Goal: Check status: Check status

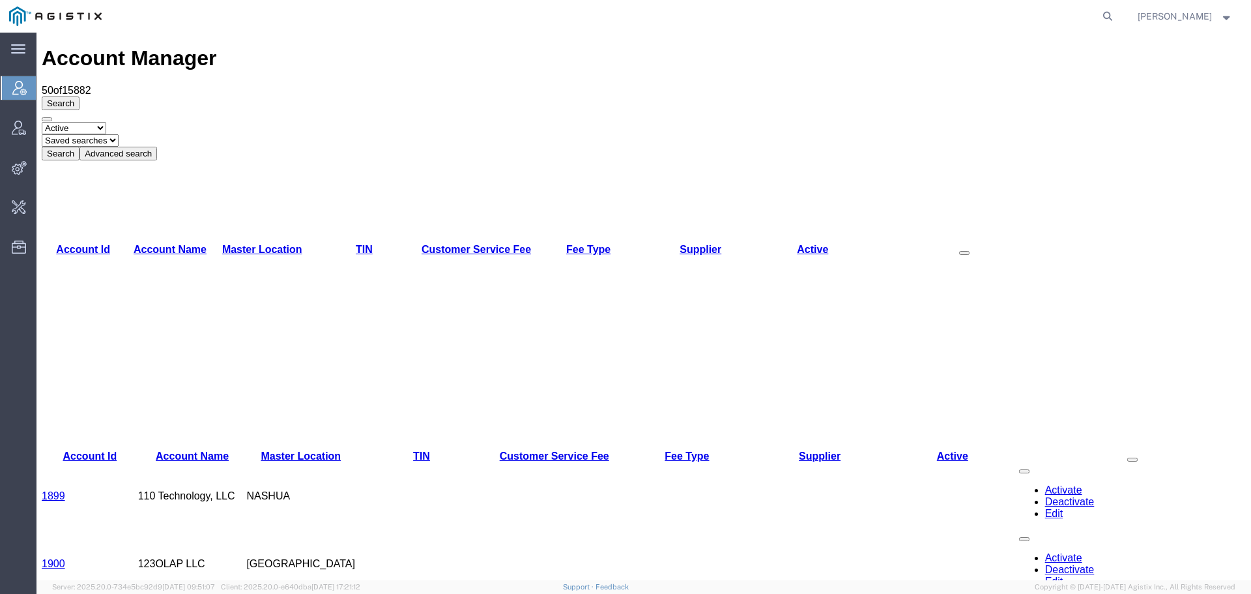
click at [1108, 22] on agx-global-search at bounding box center [910, 16] width 417 height 33
click at [1113, 19] on icon at bounding box center [1108, 16] width 18 height 18
paste input "57080952"
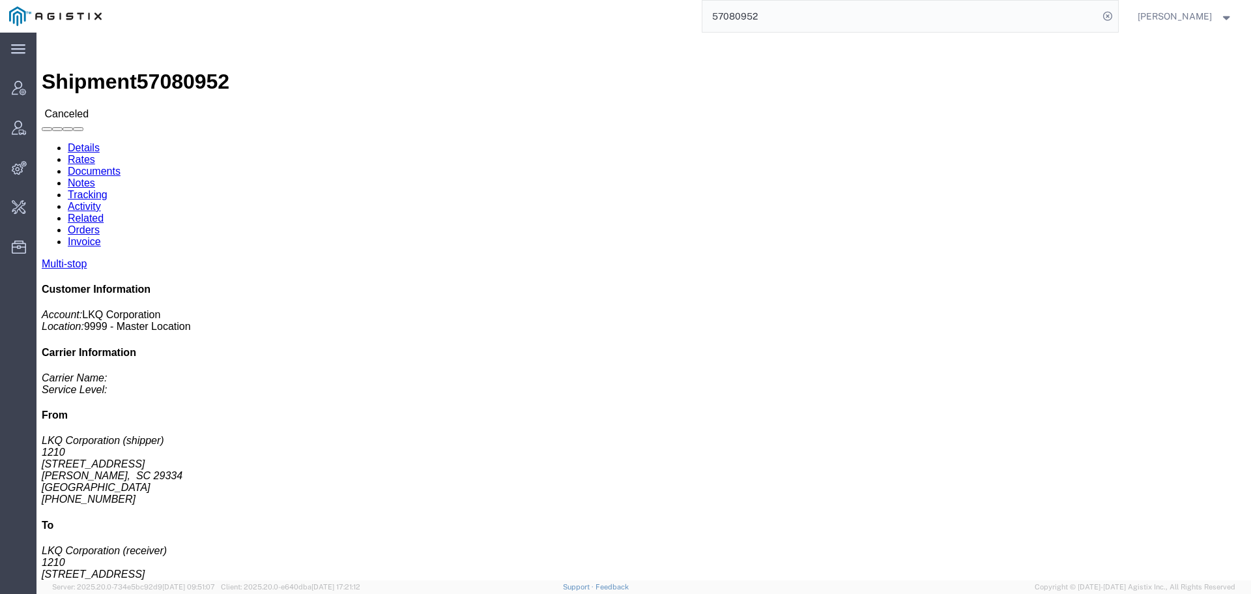
click link "Activity"
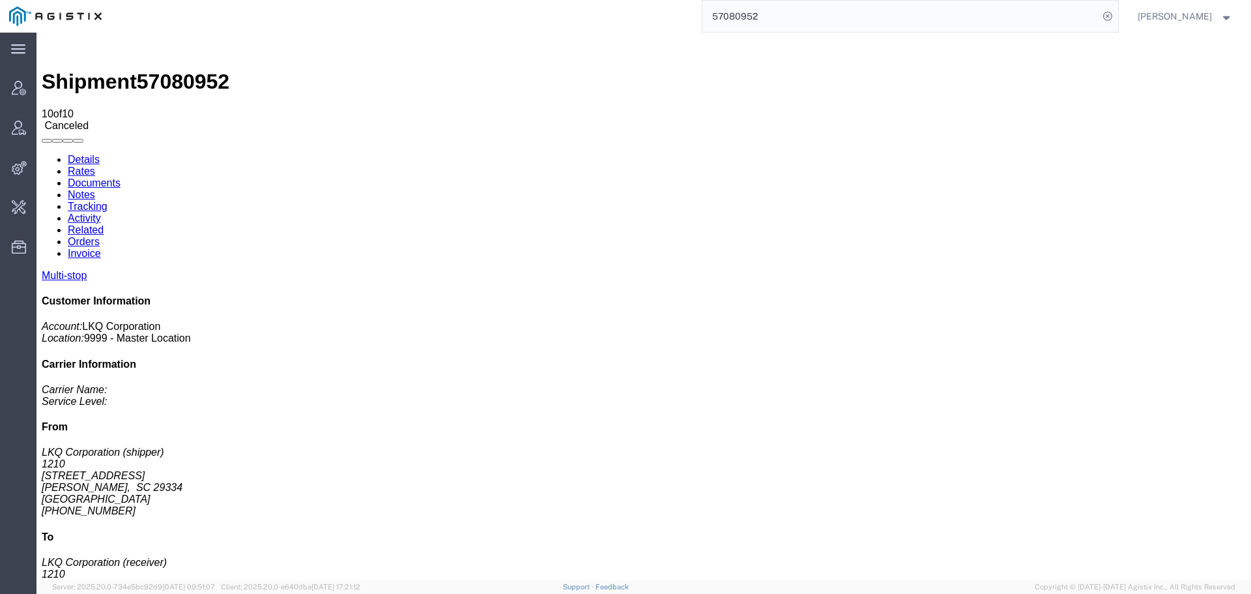
copy td "57079949"
click at [1037, 10] on input "57080952" at bounding box center [901, 16] width 396 height 31
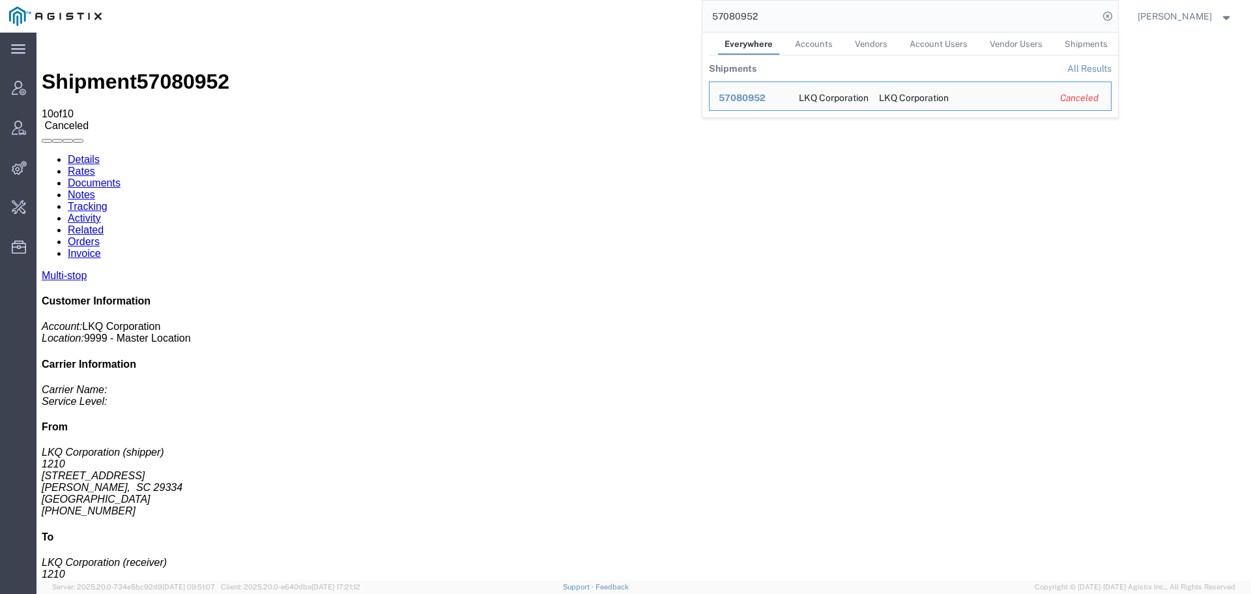
paste input "79949"
click at [748, 96] on div "57080952" at bounding box center [750, 98] width 62 height 14
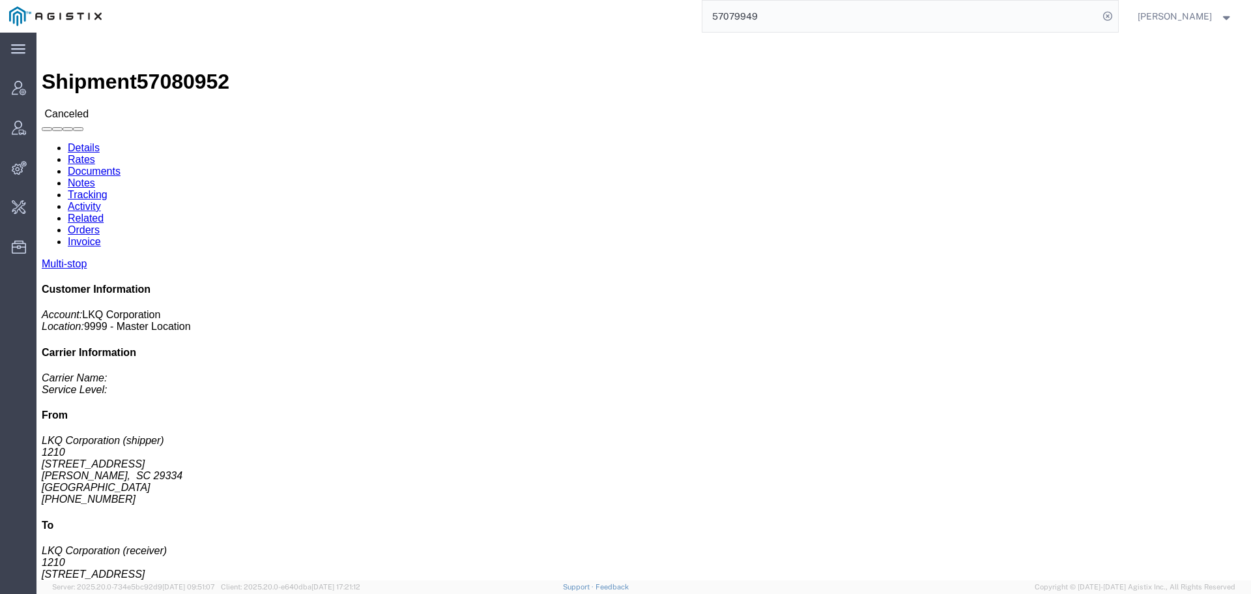
click link "Activity"
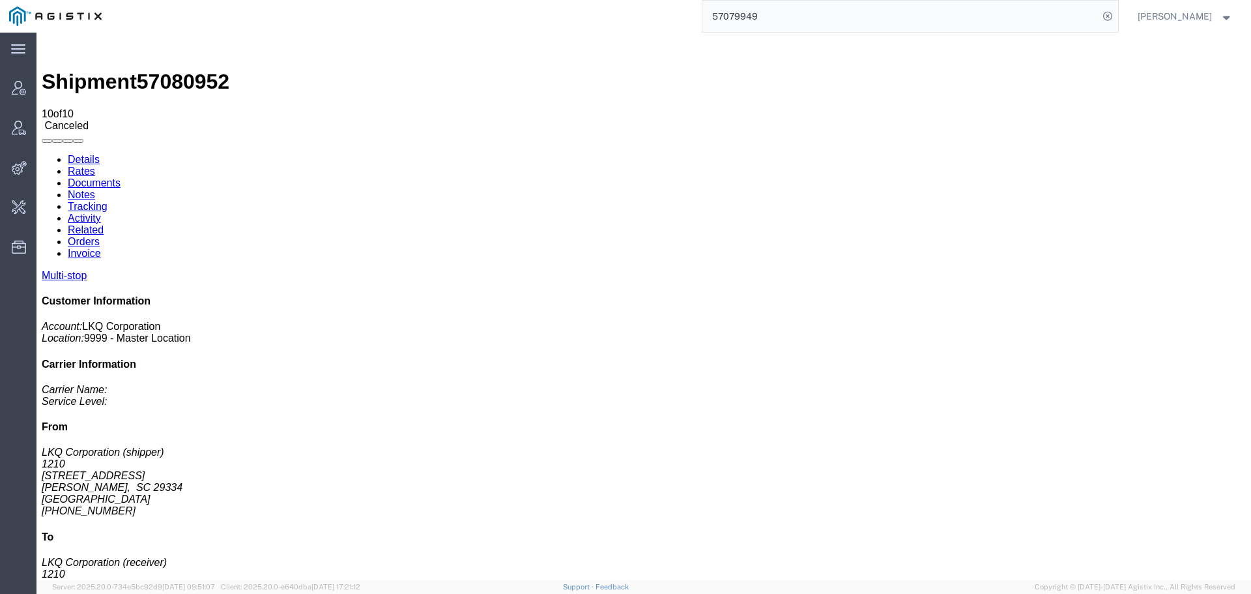
copy td "57079949"
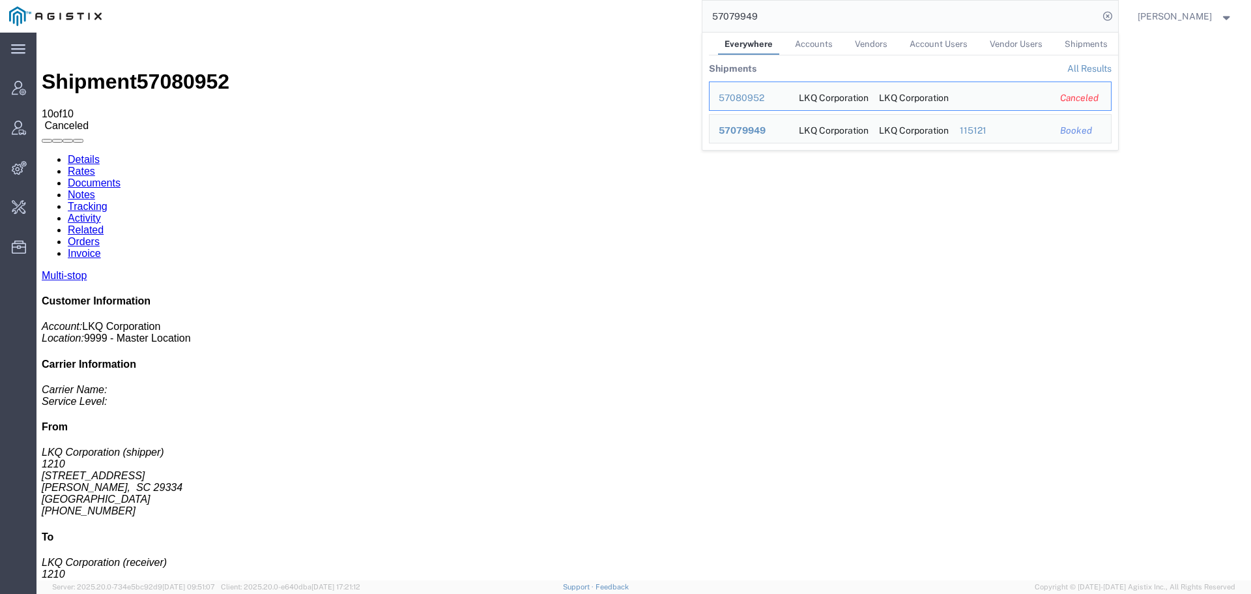
click at [1068, 18] on input "57079949" at bounding box center [901, 16] width 396 height 31
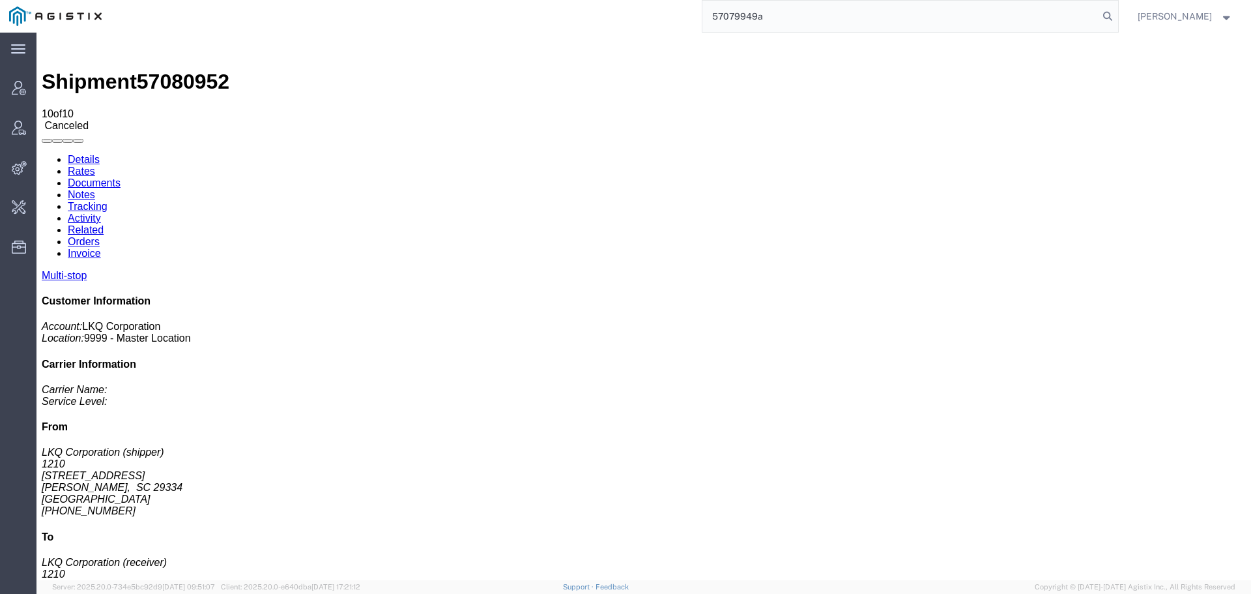
paste input "search"
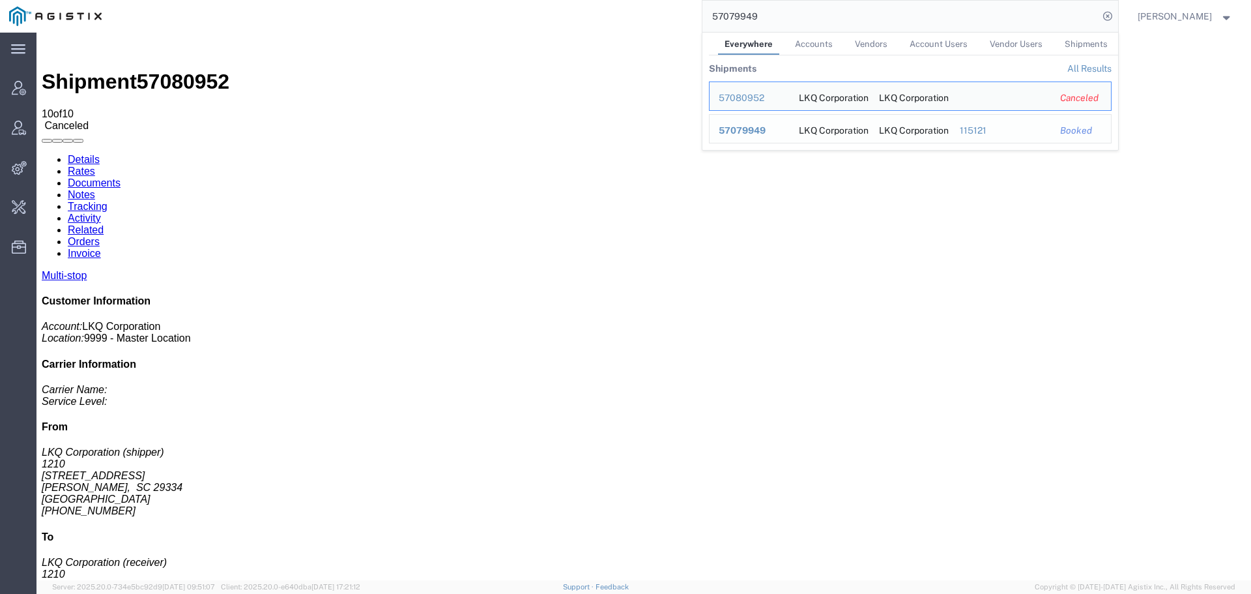
click at [752, 128] on span "57079949" at bounding box center [742, 130] width 47 height 10
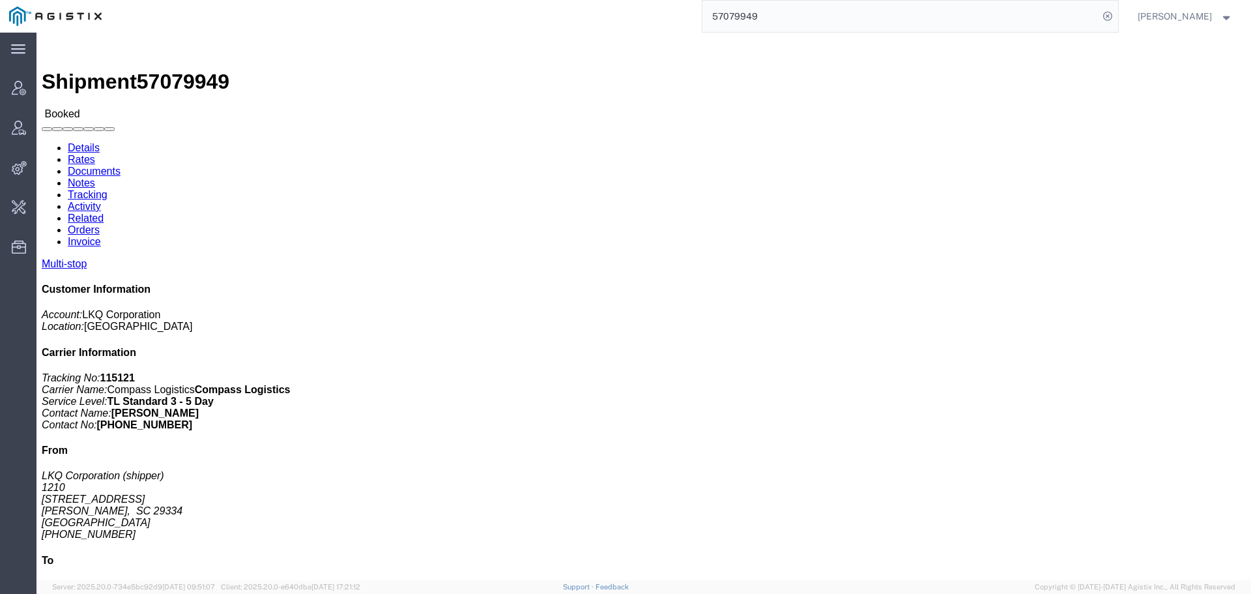
click link "Activity"
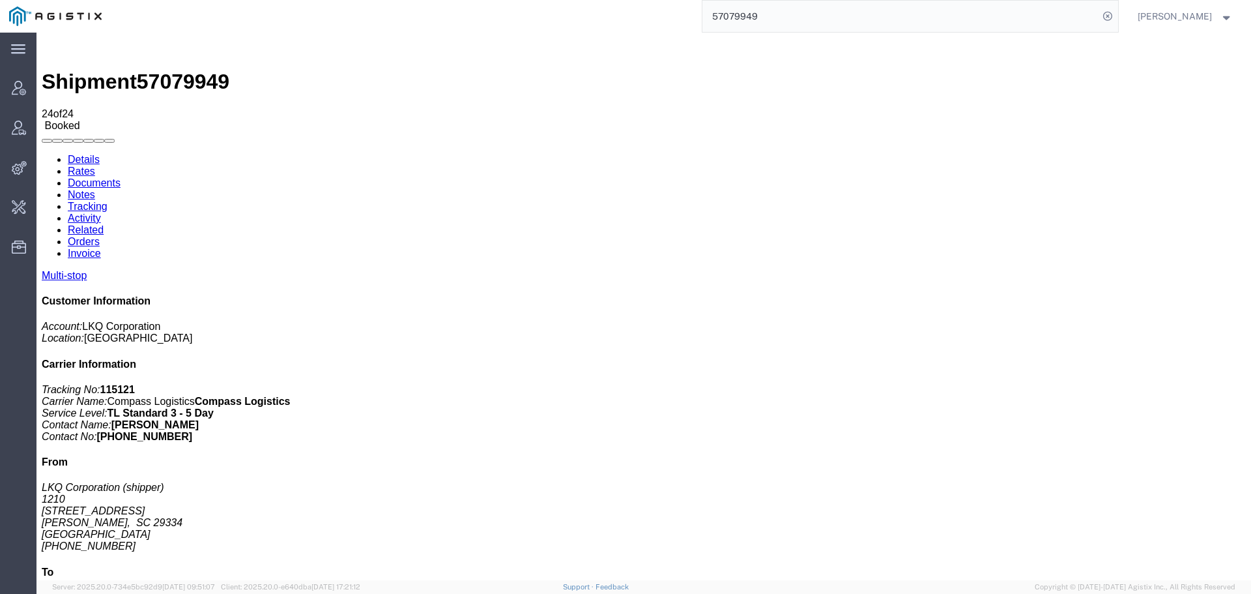
copy td "56688252"
click at [1073, 7] on input "57079949" at bounding box center [901, 16] width 396 height 31
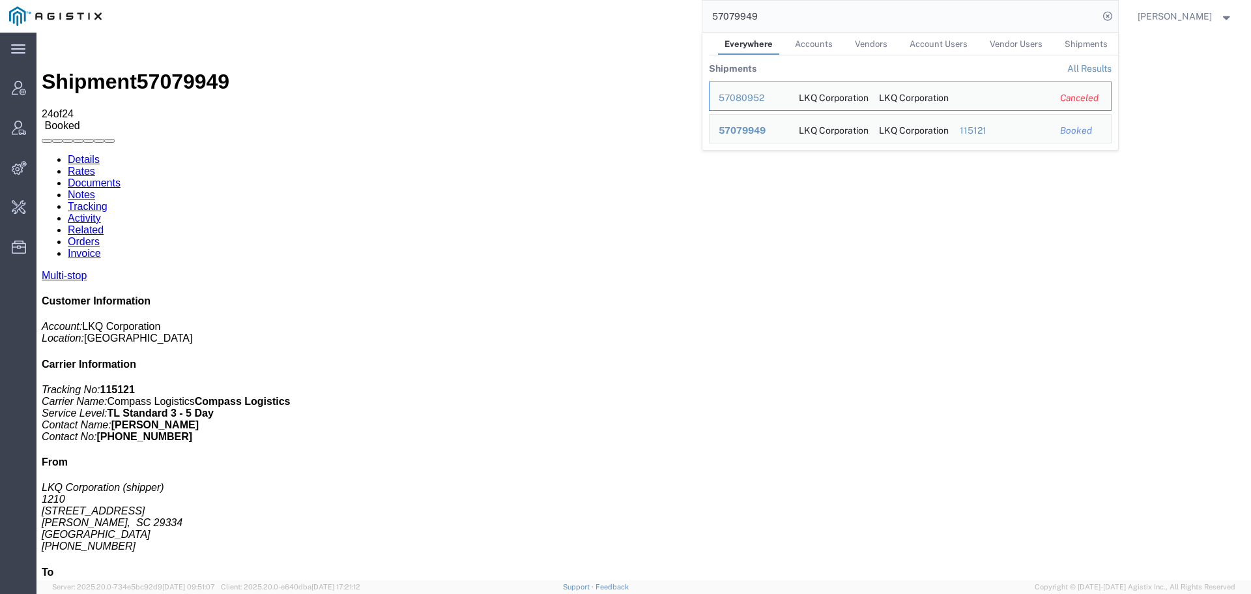
paste input "6688252"
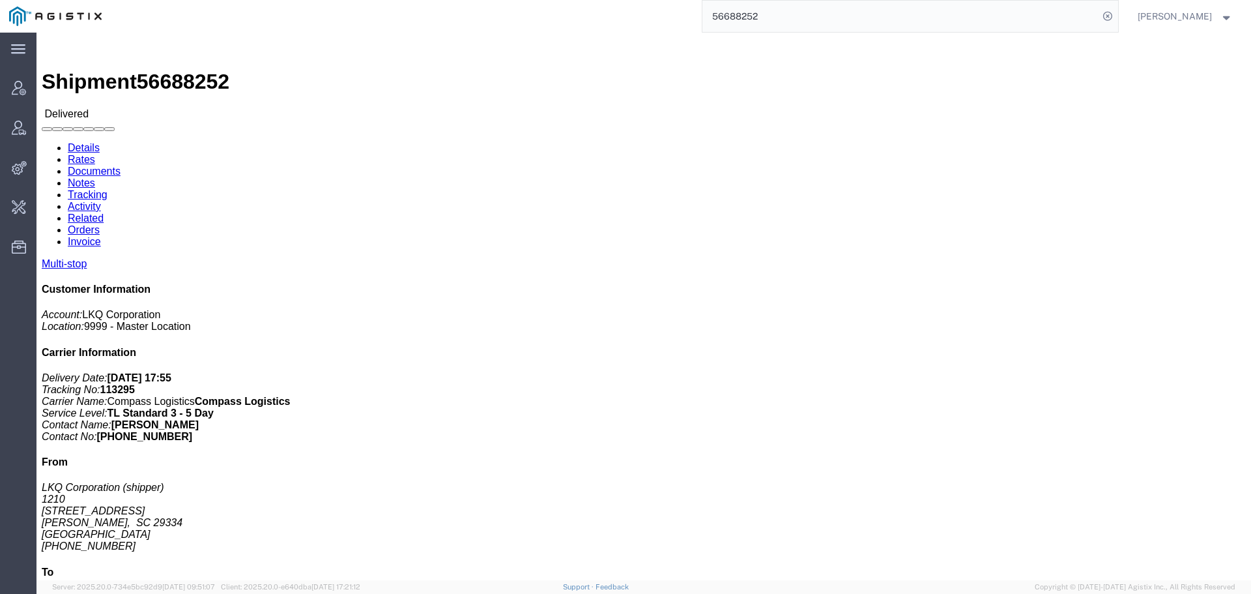
click link "Activity"
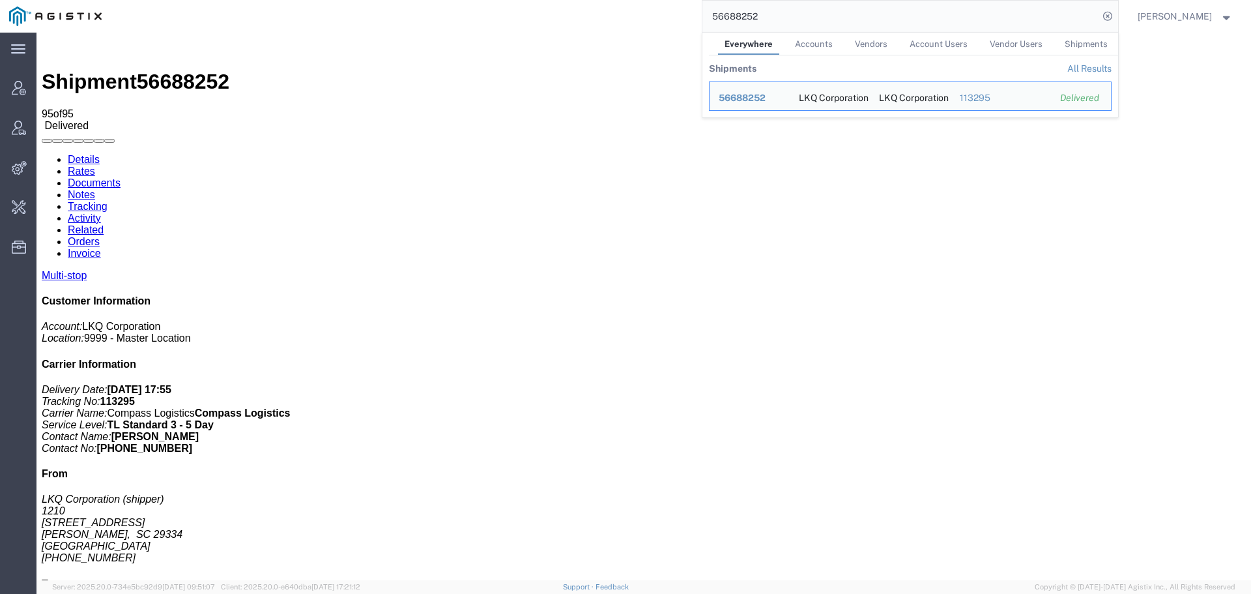
drag, startPoint x: 975, startPoint y: 23, endPoint x: 559, endPoint y: 12, distance: 416.0
click at [559, 12] on div "56688252 Everywhere Accounts Vendors Account Users Vendor Users Shipments Shipm…" at bounding box center [615, 16] width 1008 height 33
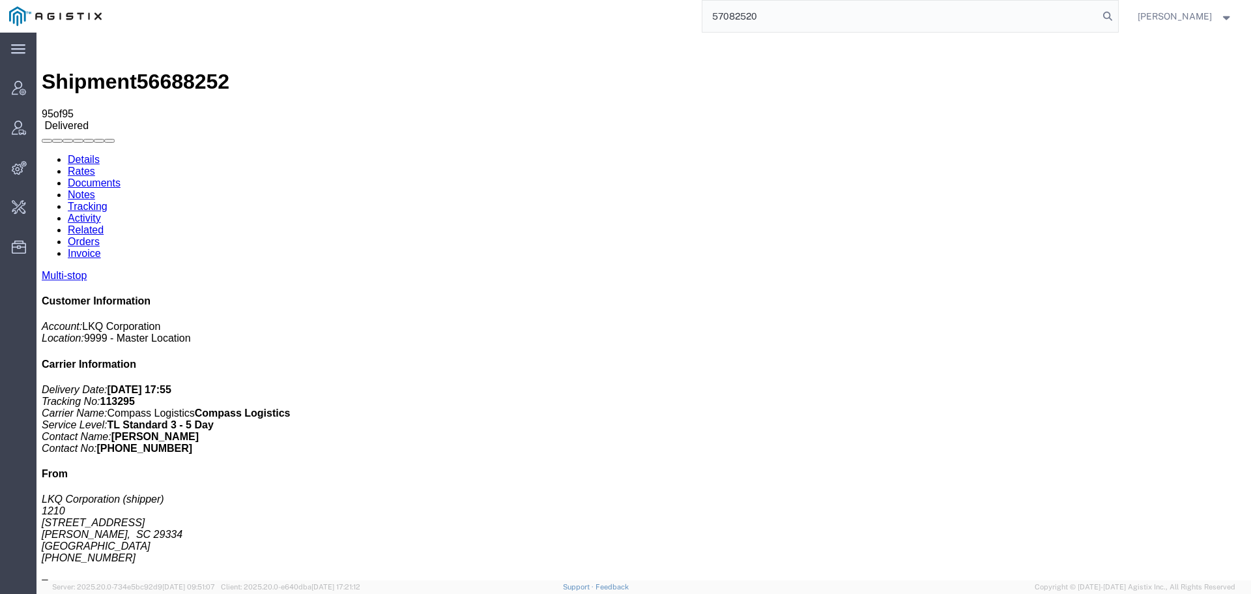
type input "57082520"
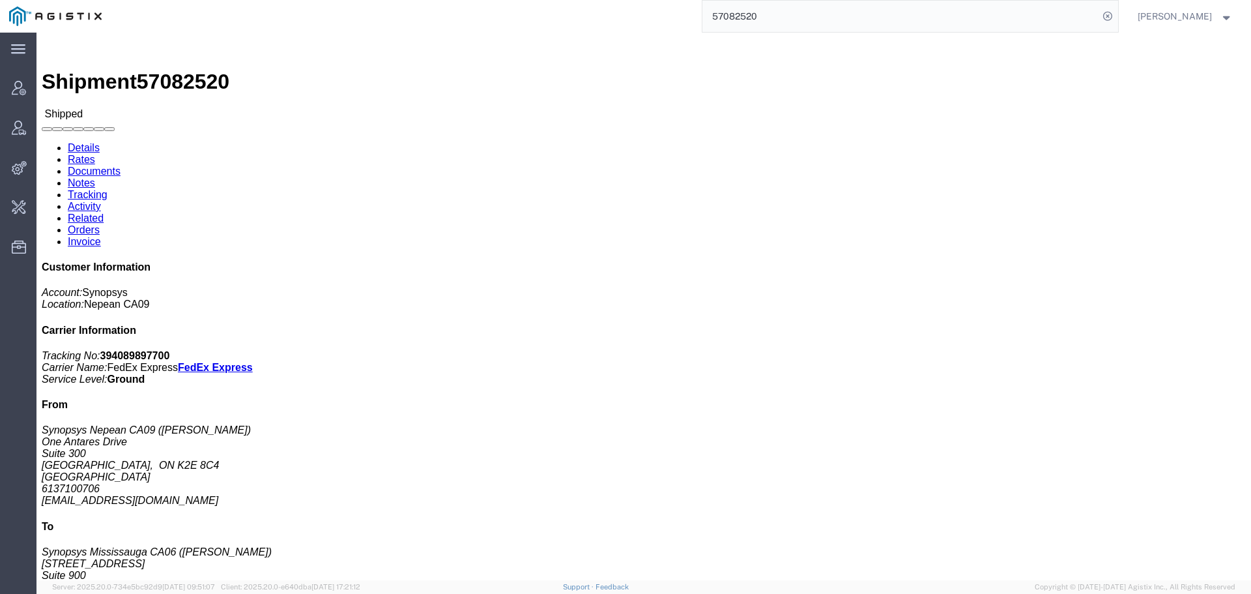
click link "Tracking"
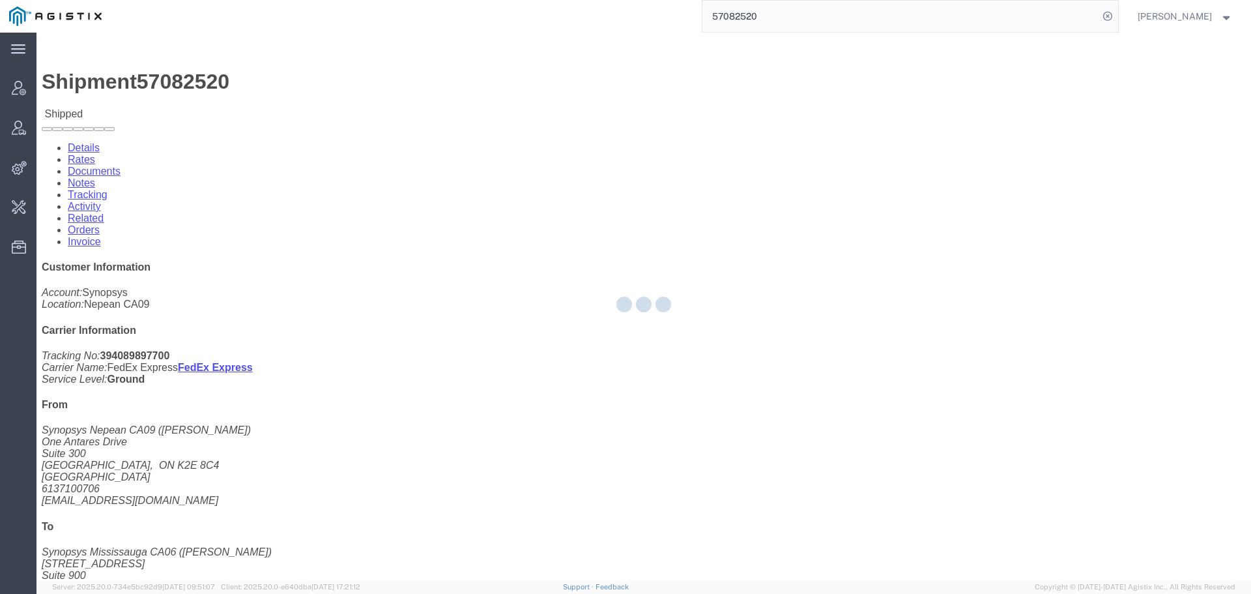
click at [351, 78] on div at bounding box center [643, 306] width 1215 height 547
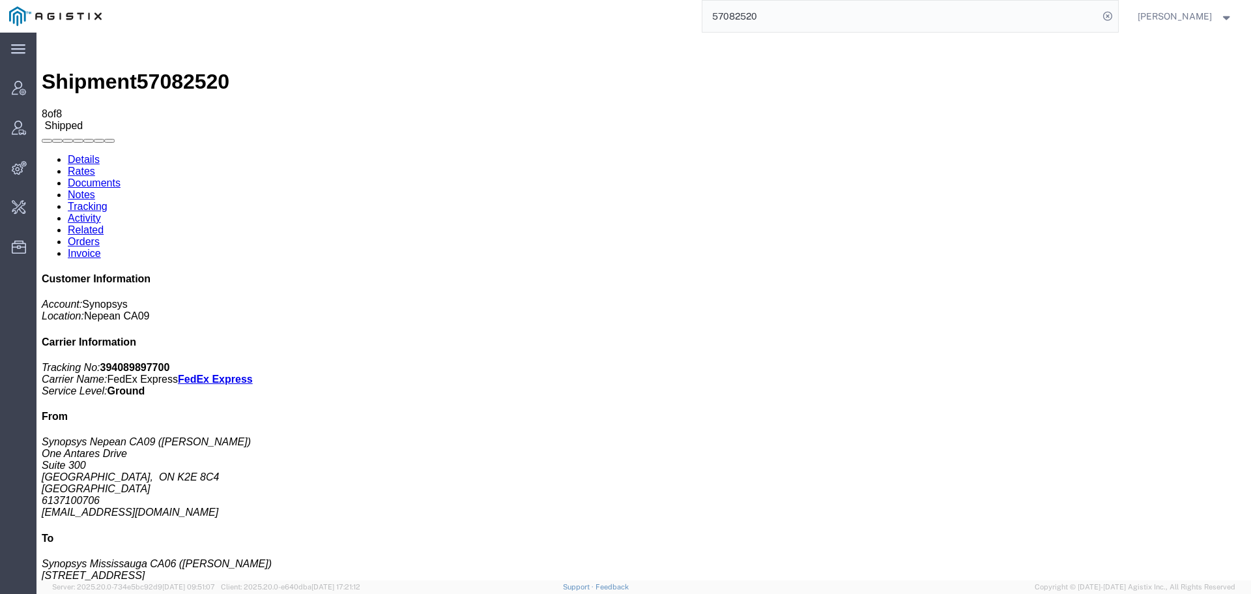
click at [101, 212] on link "Activity" at bounding box center [84, 217] width 33 height 11
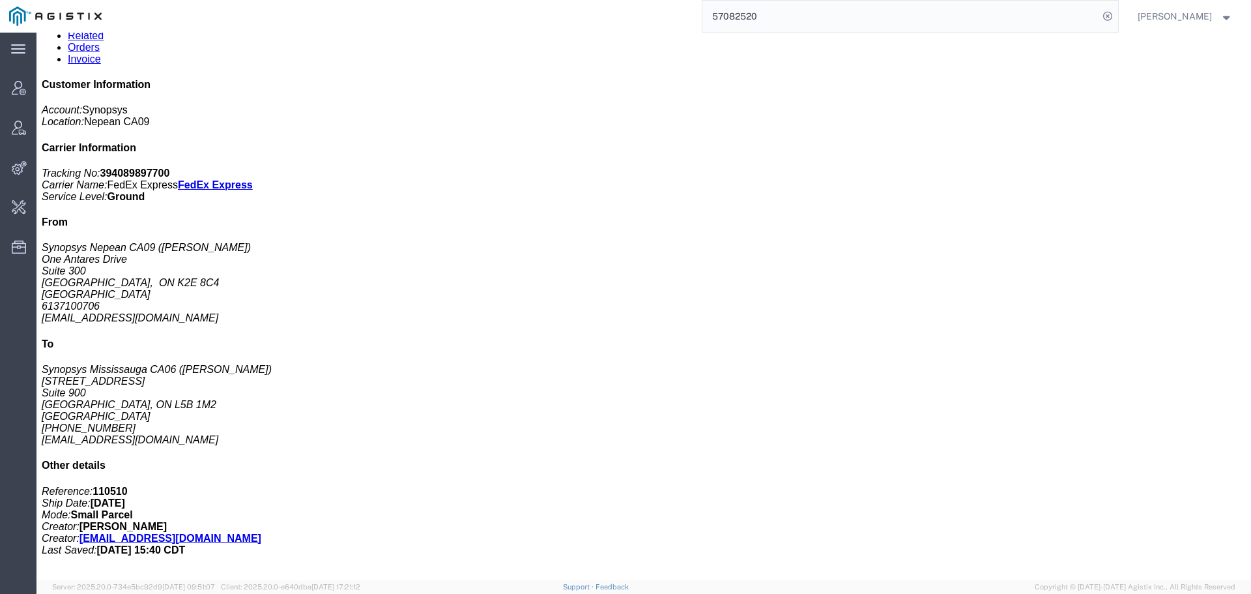
scroll to position [226, 0]
